Goal: Information Seeking & Learning: Learn about a topic

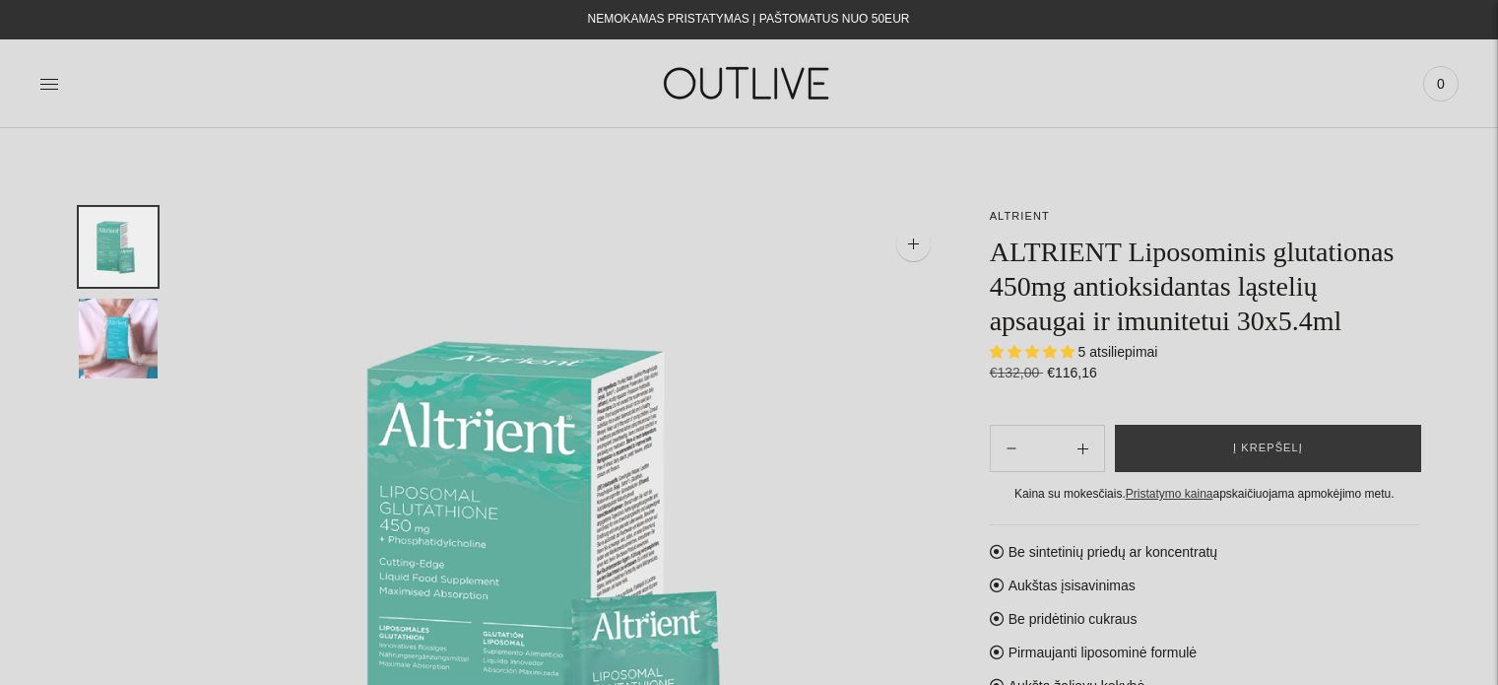
select select "**********"
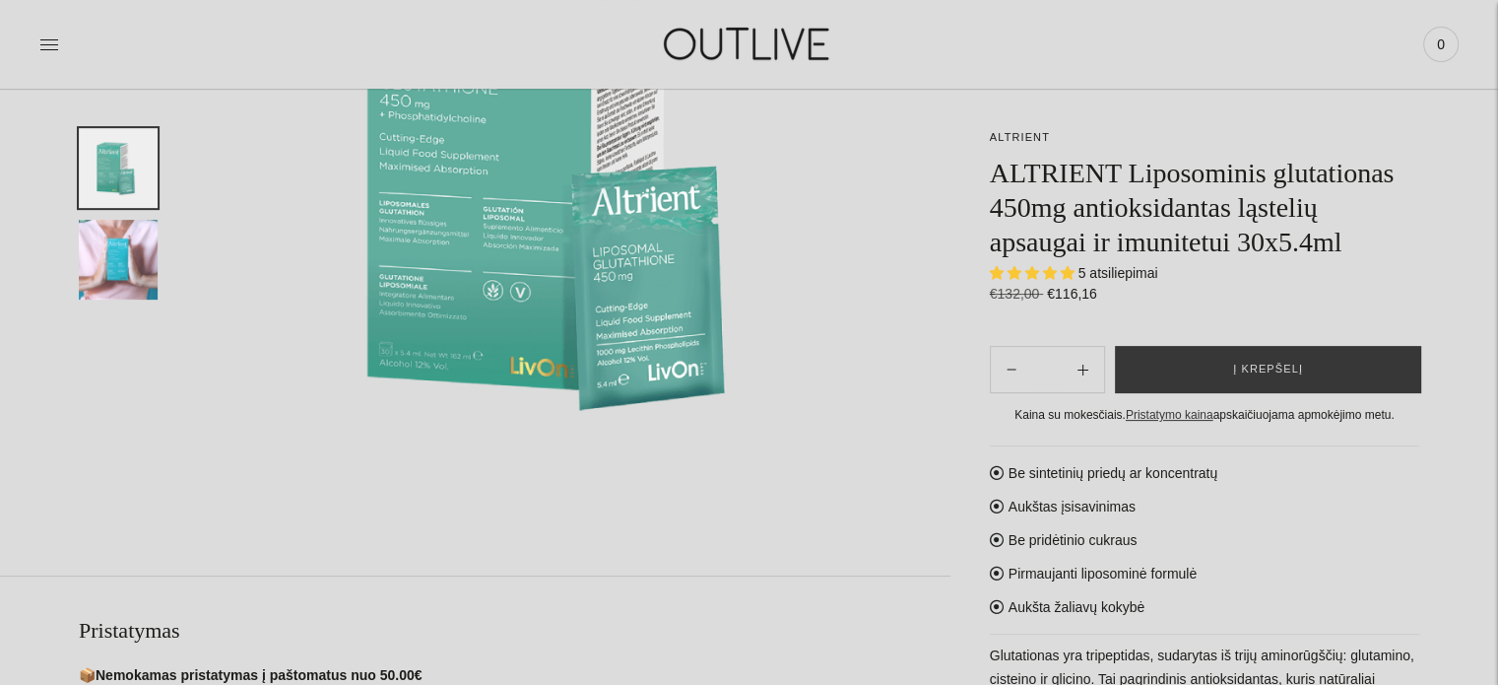
scroll to position [394, 0]
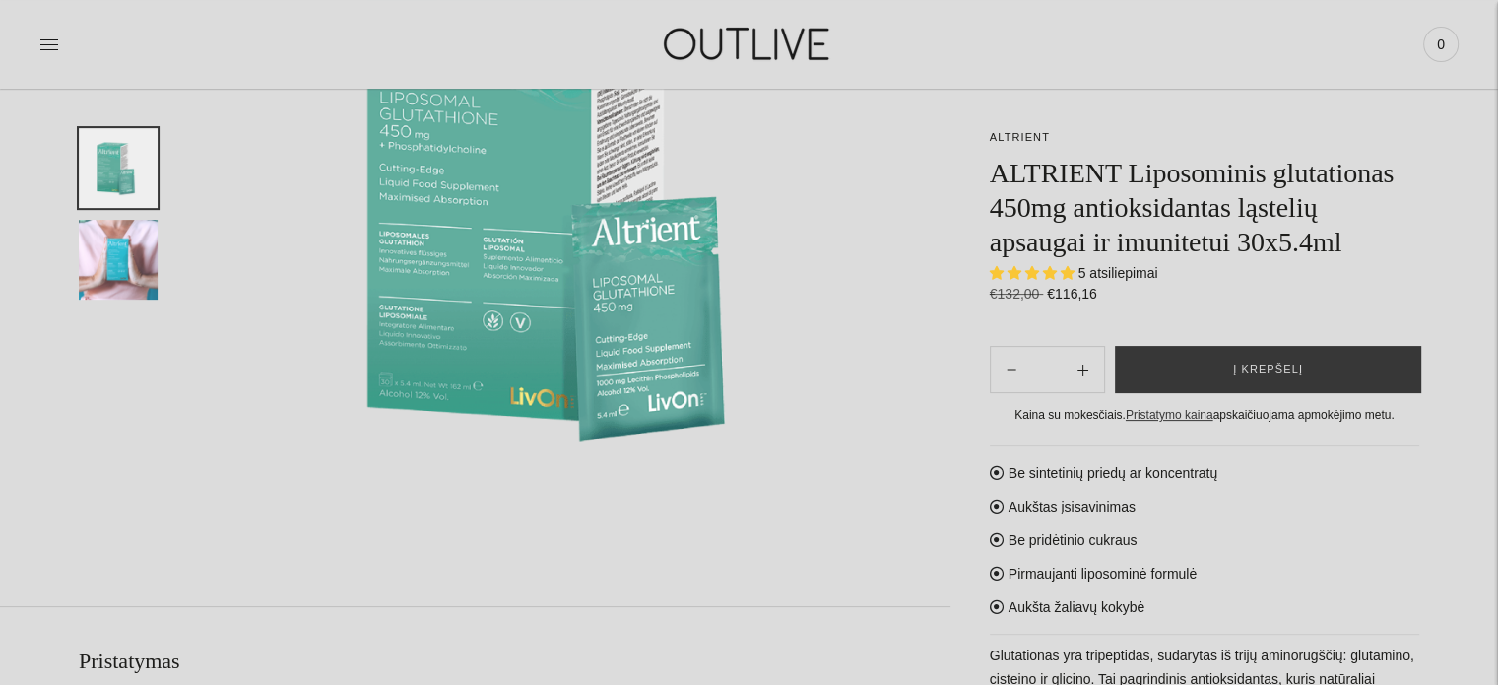
click at [126, 255] on img "Translation missing: en.general.accessibility.image_thumbail" at bounding box center [118, 260] width 79 height 80
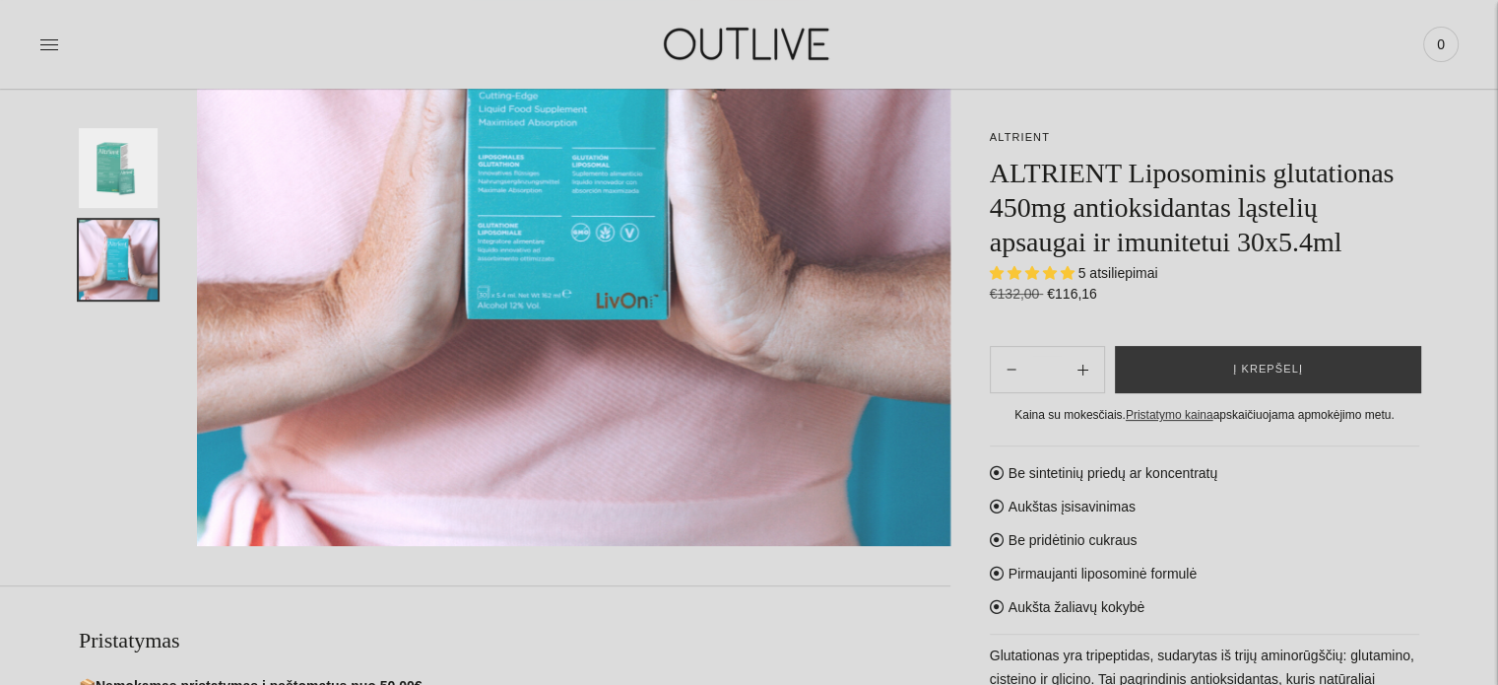
scroll to position [591, 0]
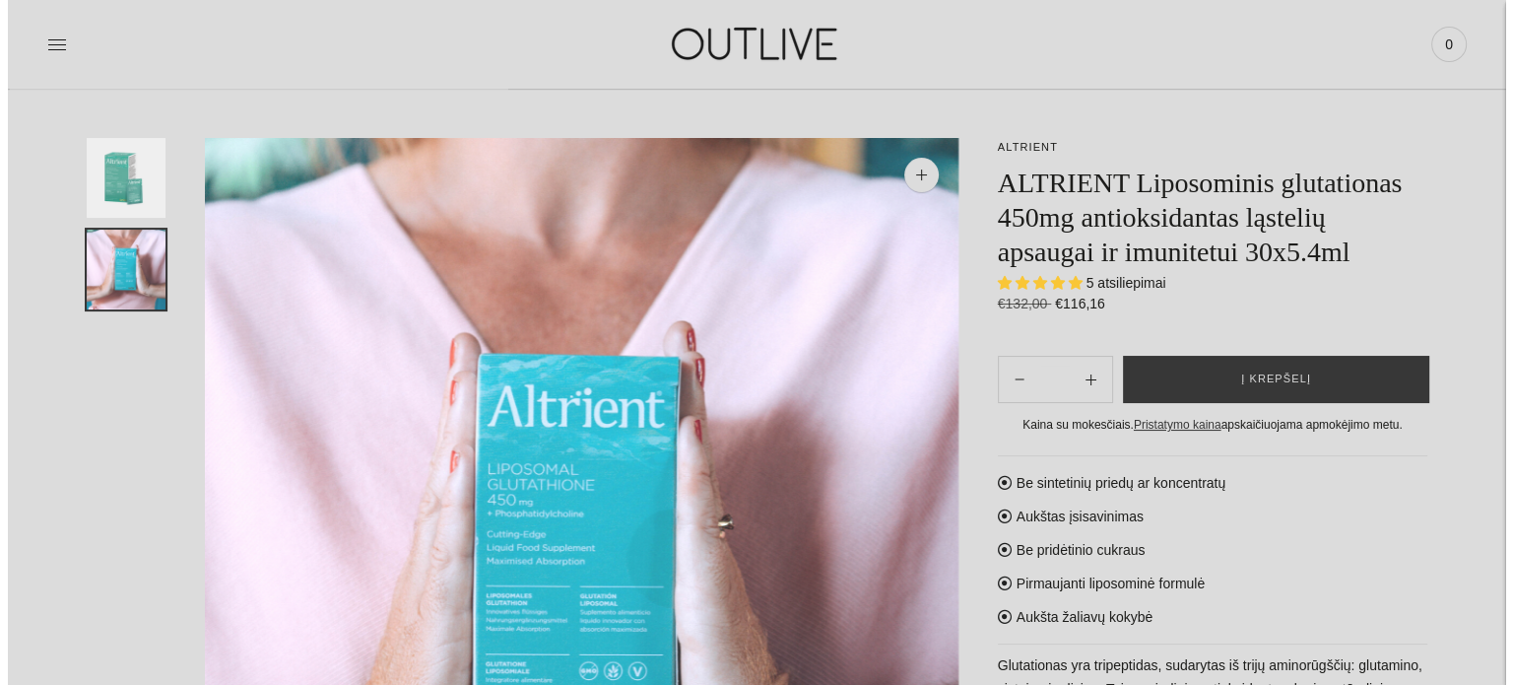
scroll to position [98, 0]
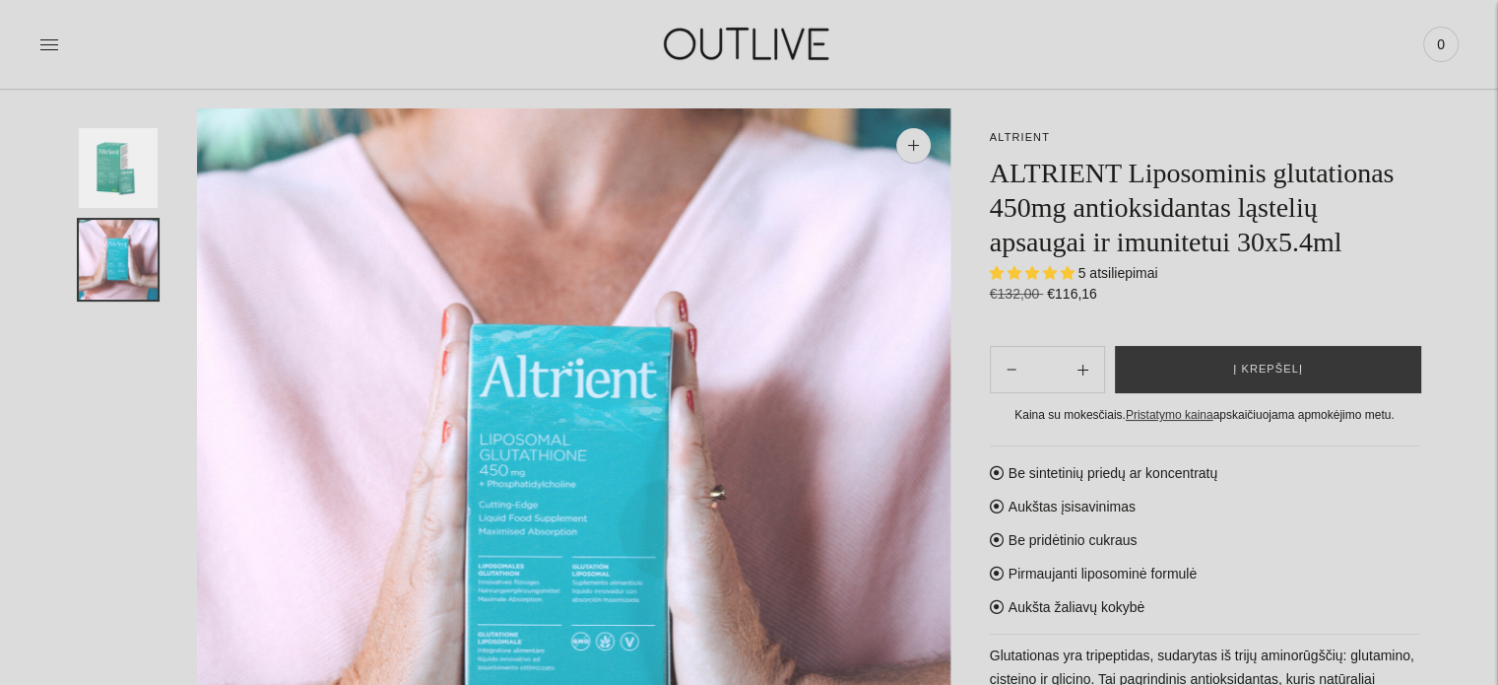
click at [104, 172] on img "Translation missing: en.general.accessibility.image_thumbail" at bounding box center [118, 168] width 79 height 80
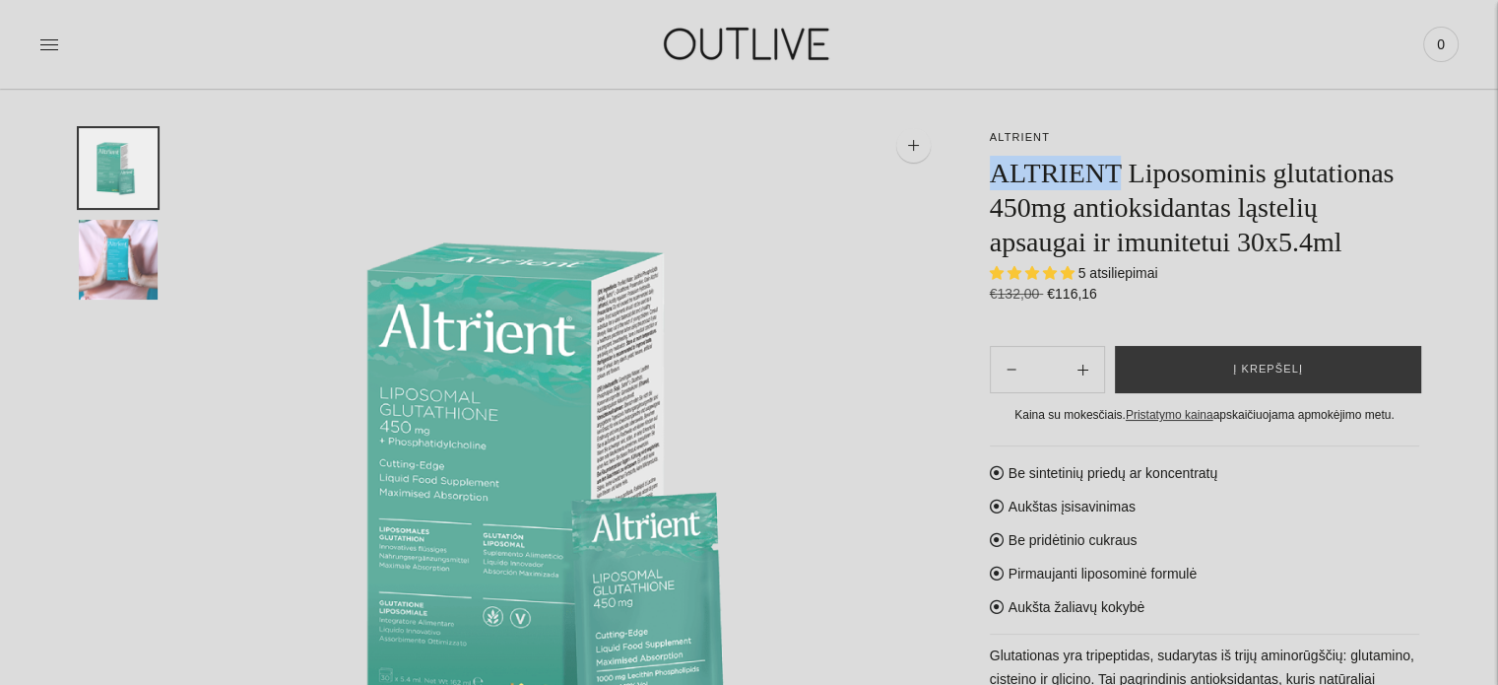
drag, startPoint x: 986, startPoint y: 169, endPoint x: 1123, endPoint y: 169, distance: 136.9
copy h1 "ALTRIENT"
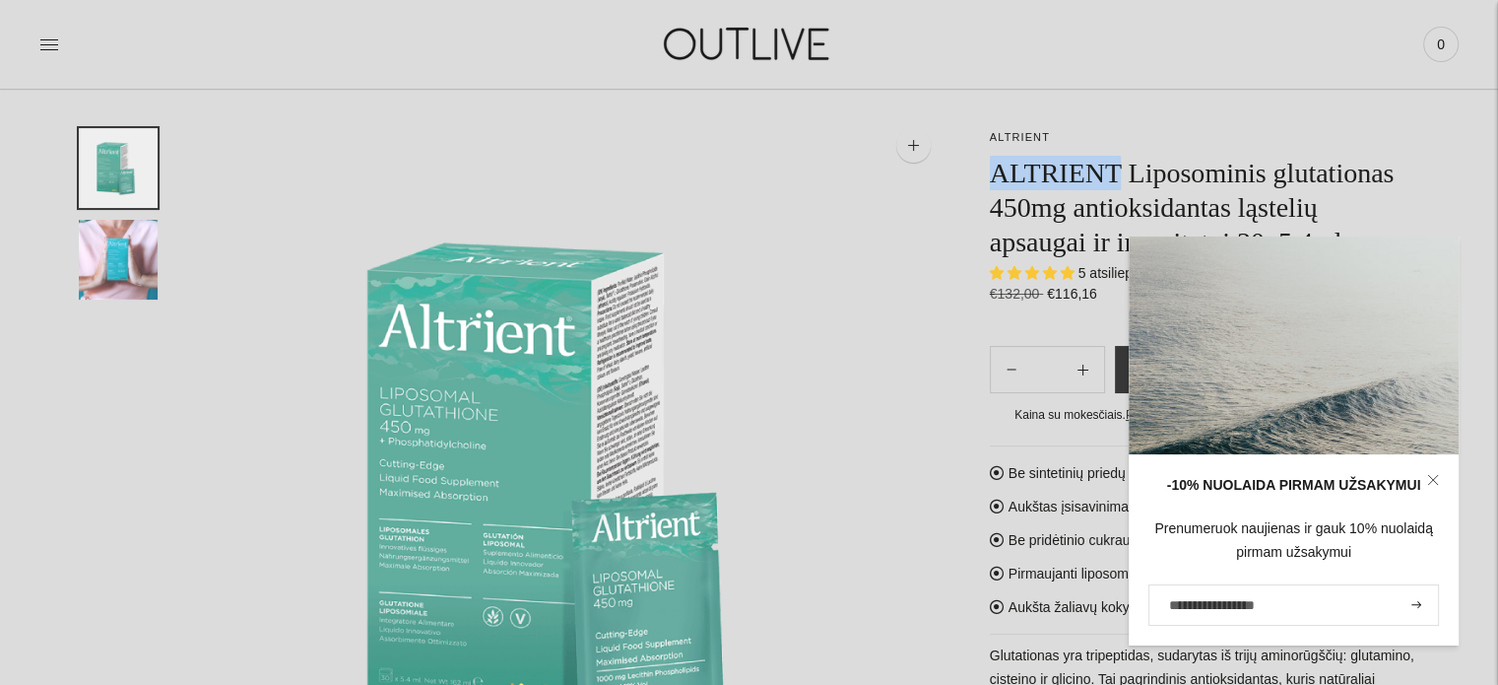
click at [935, 370] on img at bounding box center [573, 484] width 753 height 753
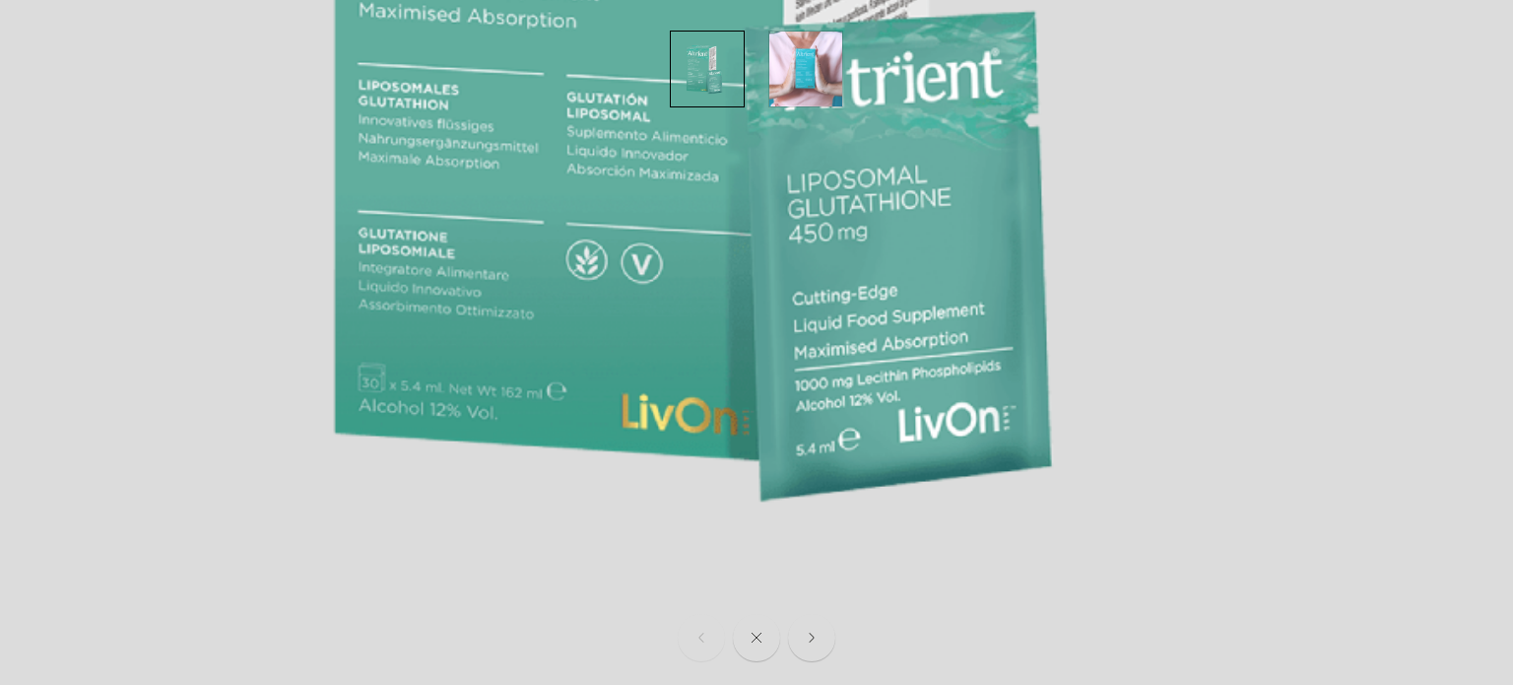
scroll to position [813, 0]
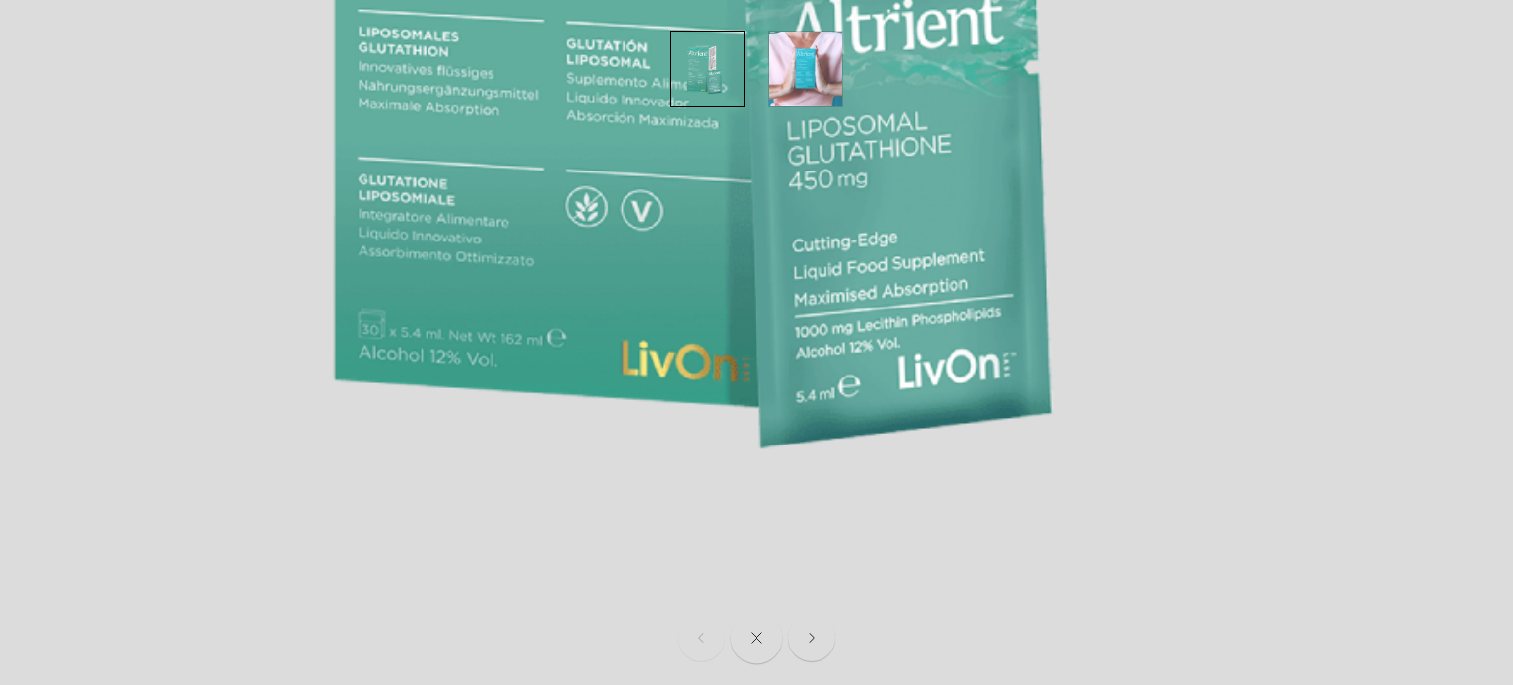
click at [751, 629] on button "Close" at bounding box center [757, 638] width 52 height 52
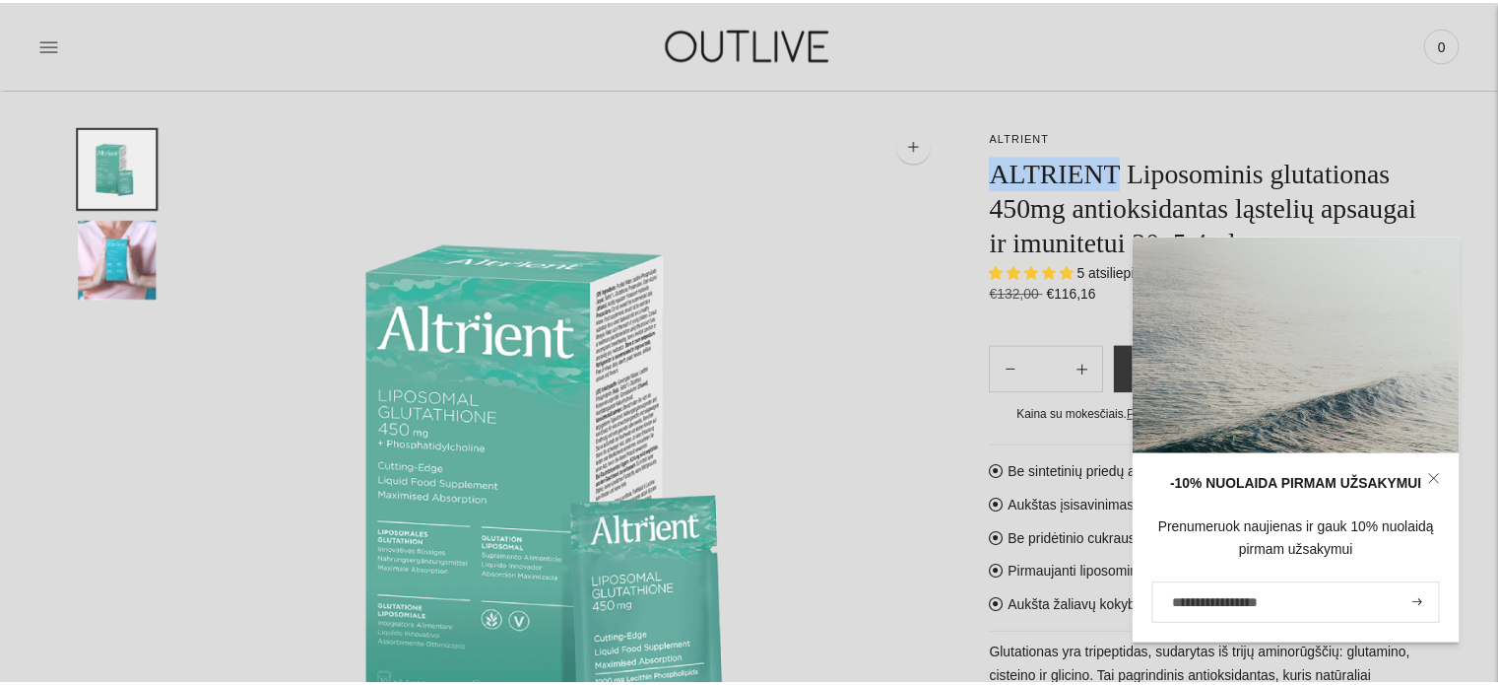
scroll to position [207, 0]
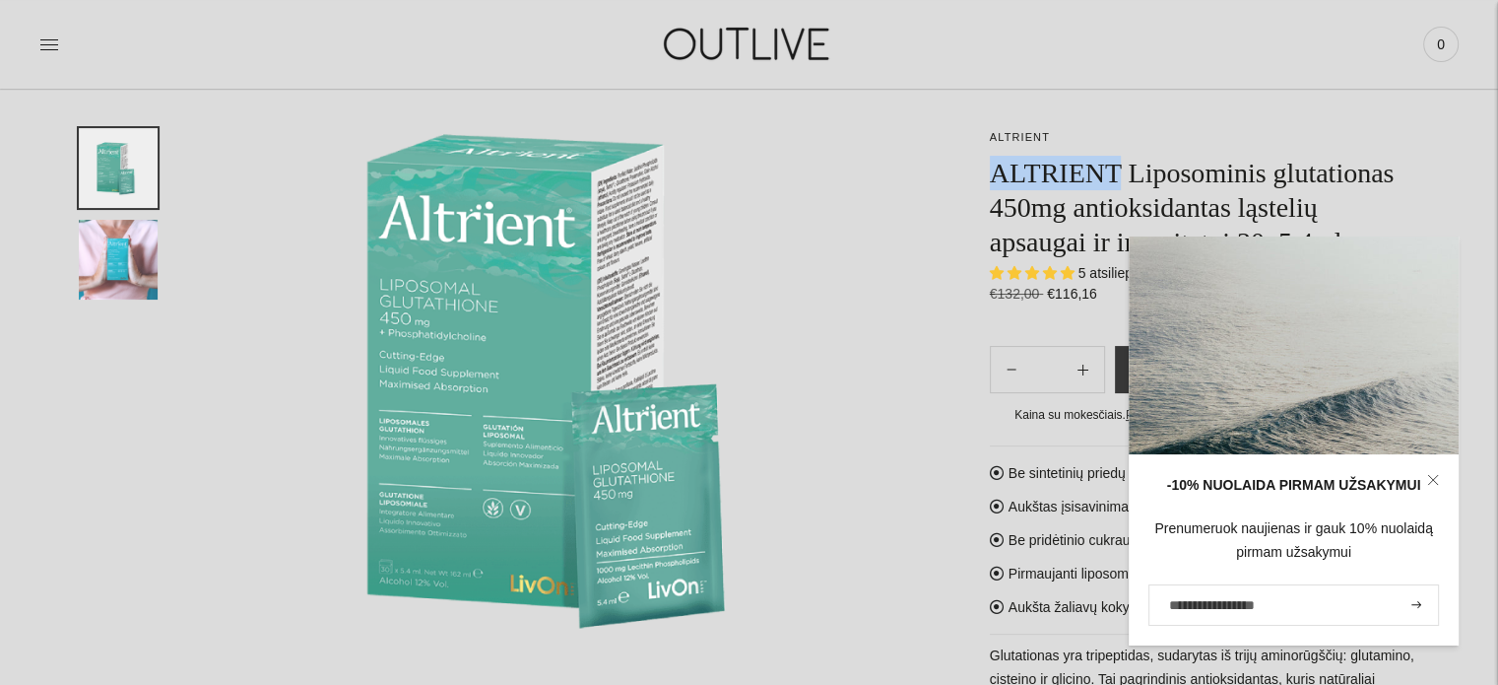
click at [1431, 472] on link at bounding box center [1432, 479] width 51 height 51
